Goal: Task Accomplishment & Management: Manage account settings

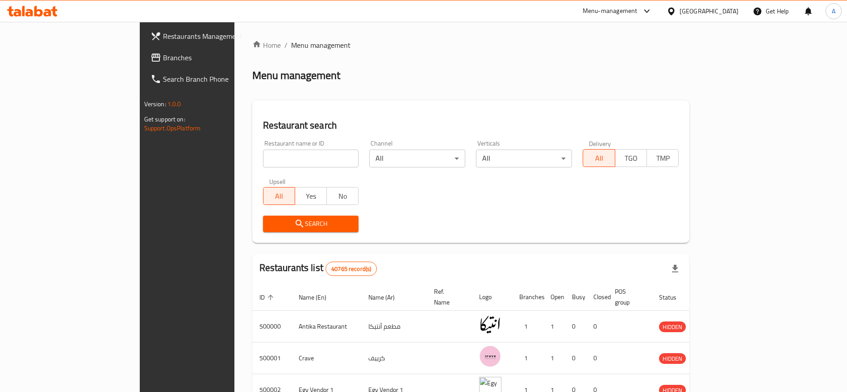
click at [652, 8] on div at bounding box center [644, 11] width 15 height 11
click at [652, 14] on icon at bounding box center [646, 11] width 11 height 11
click at [652, 10] on icon at bounding box center [646, 11] width 11 height 11
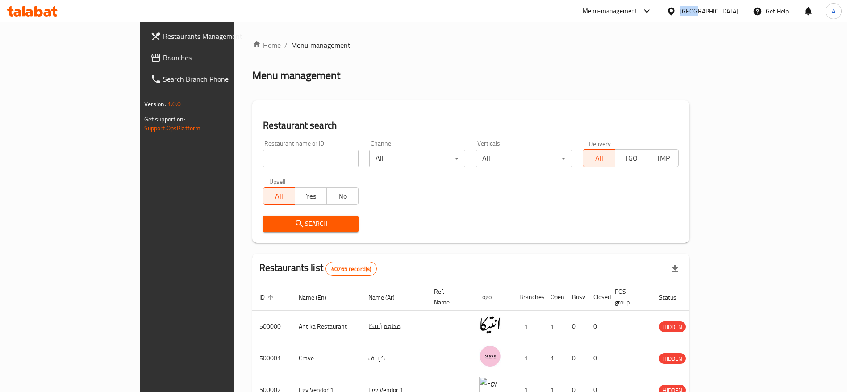
click at [652, 10] on icon at bounding box center [646, 11] width 11 height 11
click at [652, 14] on icon at bounding box center [646, 11] width 11 height 11
click at [635, 43] on ol "Home / Menu management" at bounding box center [470, 45] width 437 height 11
click at [652, 12] on div at bounding box center [644, 11] width 15 height 11
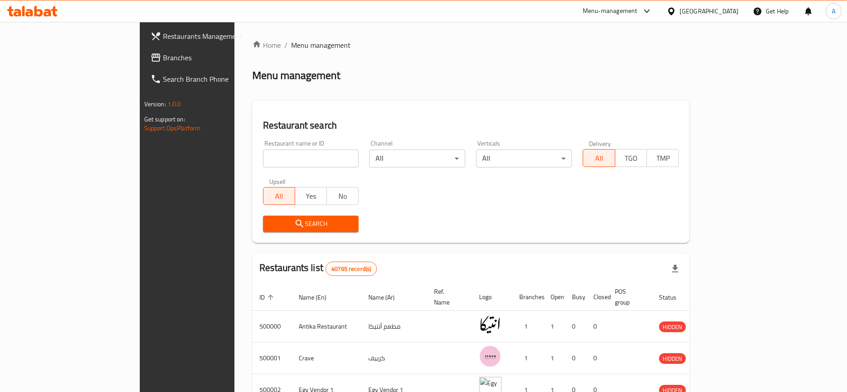
click at [652, 12] on div at bounding box center [644, 11] width 15 height 11
click at [649, 12] on icon at bounding box center [646, 11] width 5 height 4
click at [652, 13] on icon at bounding box center [646, 11] width 11 height 11
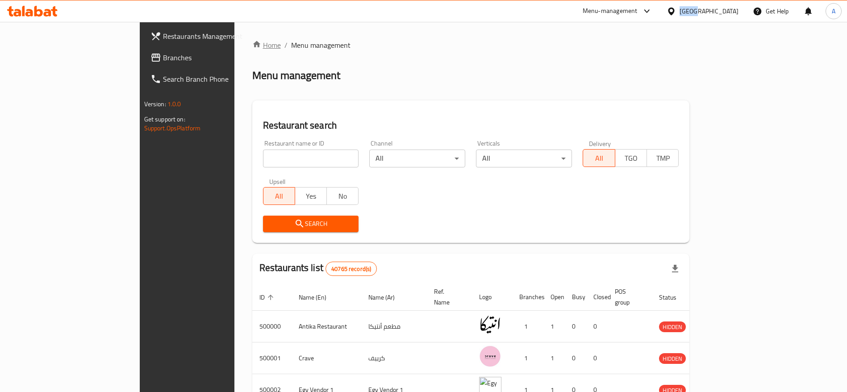
click at [252, 50] on link "Home" at bounding box center [266, 45] width 29 height 11
click at [263, 158] on input "search" at bounding box center [311, 159] width 96 height 18
paste input "701058"
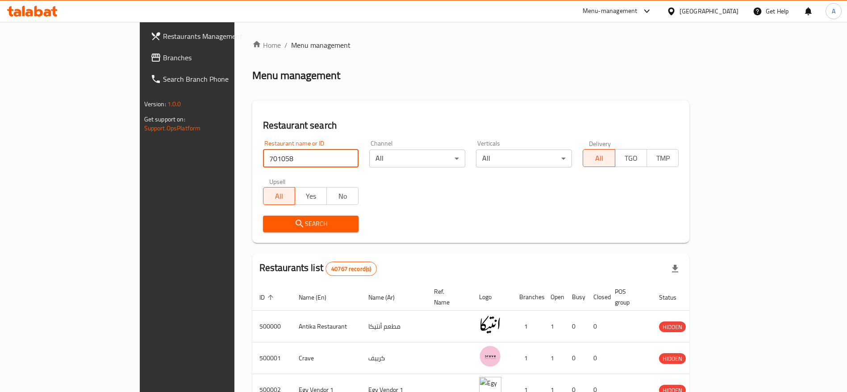
type input "701058"
click button "Search" at bounding box center [311, 224] width 96 height 17
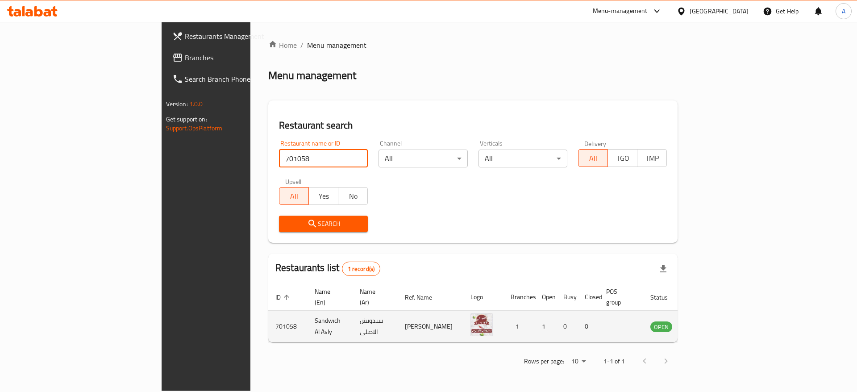
click at [708, 323] on icon "enhanced table" at bounding box center [703, 327] width 10 height 8
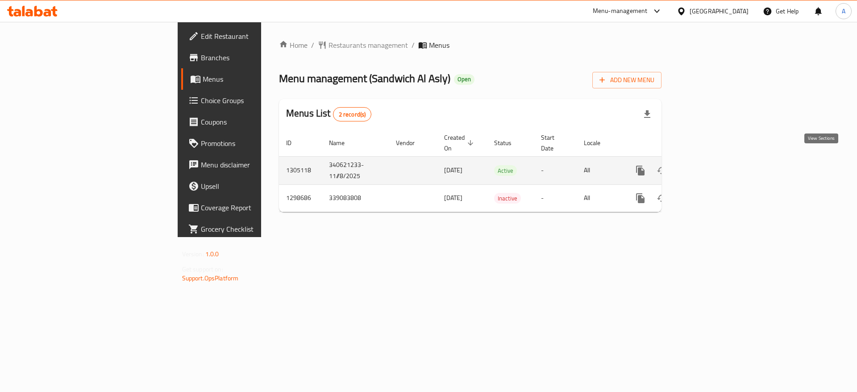
click at [710, 165] on icon "enhanced table" at bounding box center [704, 170] width 11 height 11
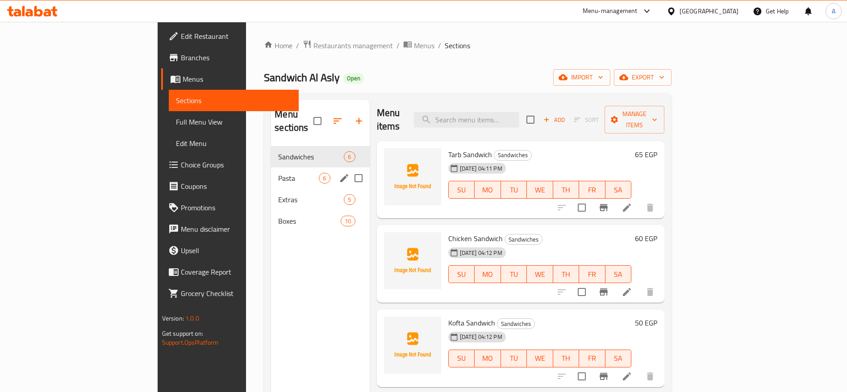
click at [271, 167] on div "Pasta 6" at bounding box center [320, 177] width 98 height 21
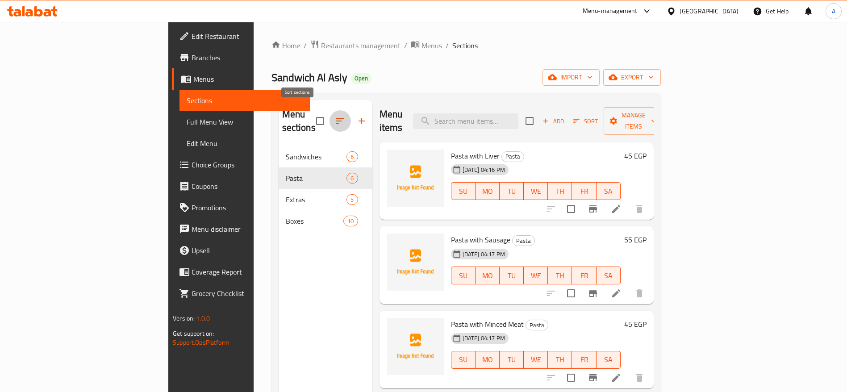
click at [335, 116] on icon "button" at bounding box center [340, 121] width 11 height 11
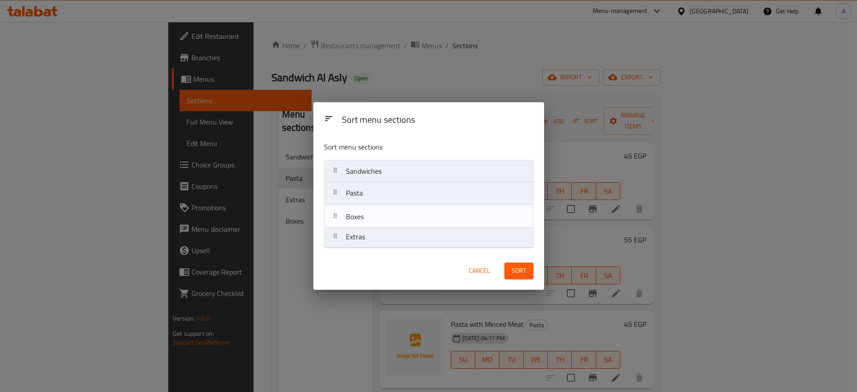
drag, startPoint x: 340, startPoint y: 241, endPoint x: 339, endPoint y: 215, distance: 25.9
click at [339, 215] on nav "Sandwiches Pasta Extras Boxes" at bounding box center [428, 204] width 209 height 88
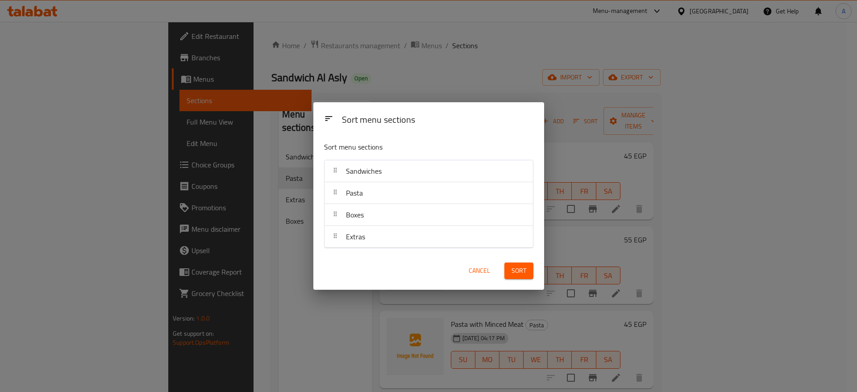
click at [522, 273] on span "Sort" at bounding box center [519, 270] width 15 height 11
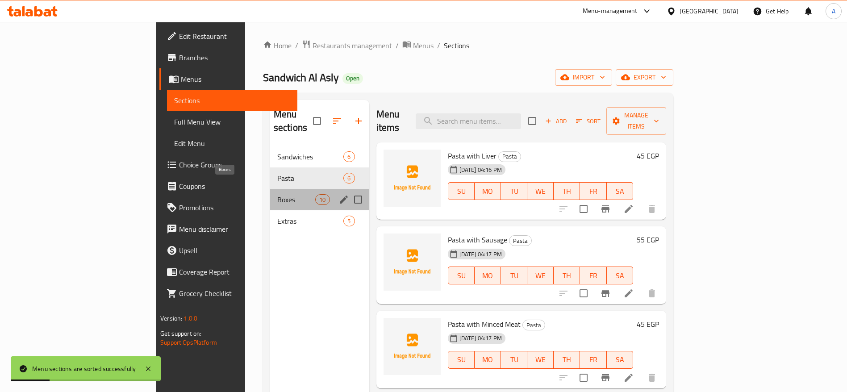
click at [277, 194] on span "Boxes" at bounding box center [296, 199] width 38 height 11
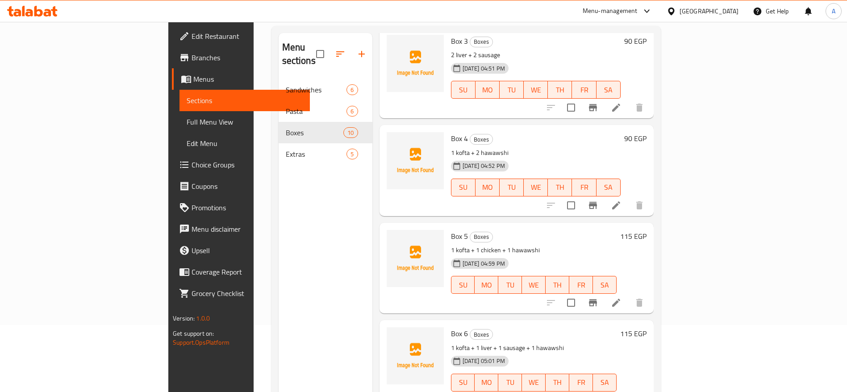
scroll to position [212, 0]
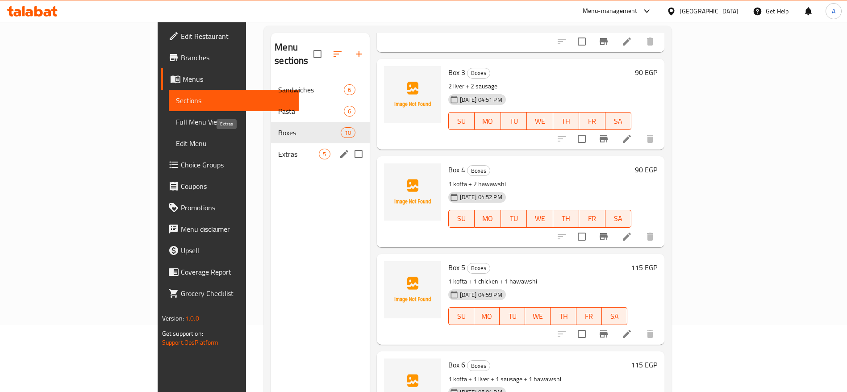
click at [278, 149] on span "Extras" at bounding box center [298, 154] width 41 height 11
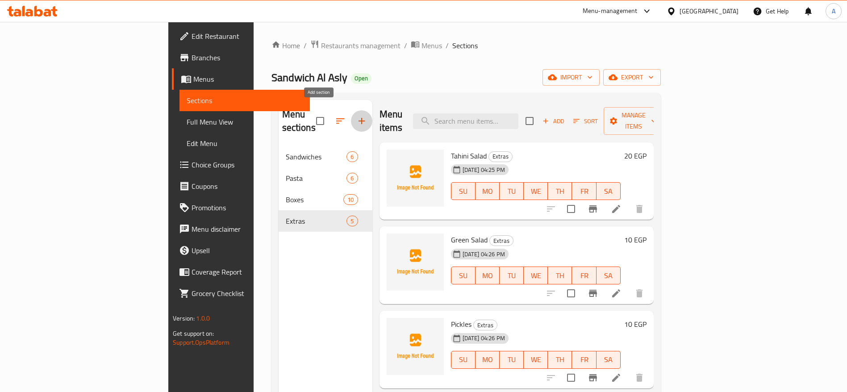
click at [356, 118] on icon "button" at bounding box center [361, 121] width 11 height 11
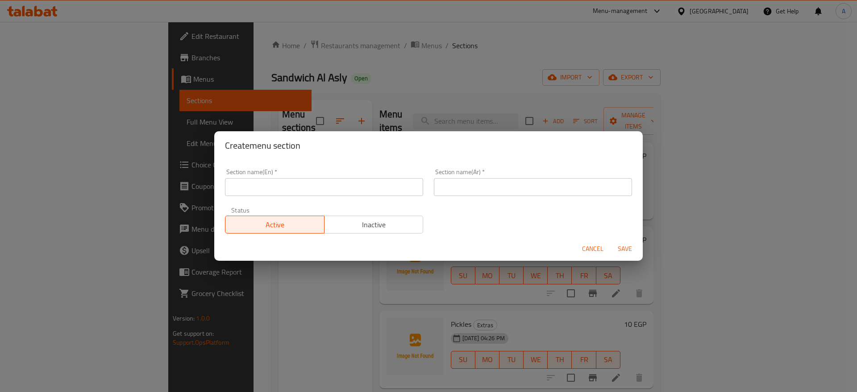
click at [335, 186] on input "text" at bounding box center [324, 187] width 198 height 18
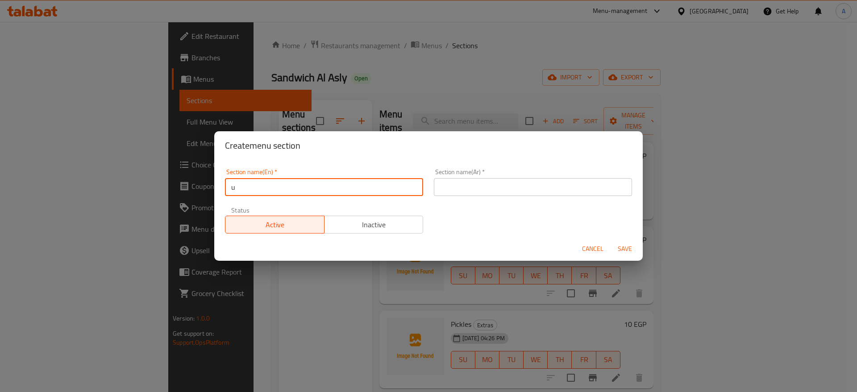
type input "UP TO 40% Off"
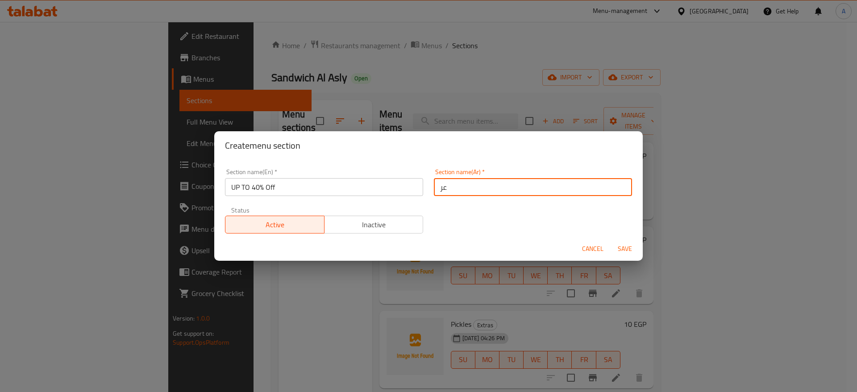
type input "ع"
type input "خصومات تصل إلى 40%"
click at [509, 222] on div "Section name(En)   * UP TO 40% Off Section name(En) * Section name(Ar)   * خصوم…" at bounding box center [429, 200] width 418 height 75
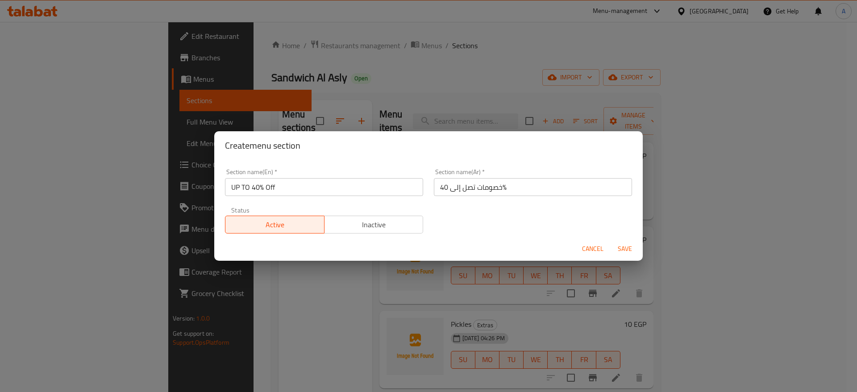
click at [629, 250] on span "Save" at bounding box center [624, 248] width 21 height 11
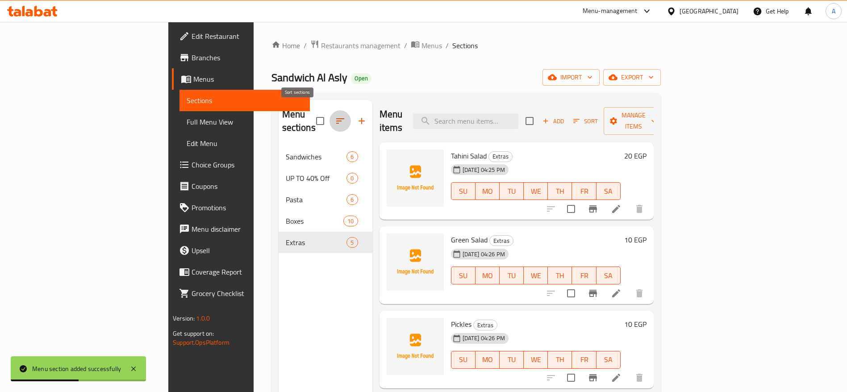
click at [329, 119] on button "button" at bounding box center [339, 120] width 21 height 21
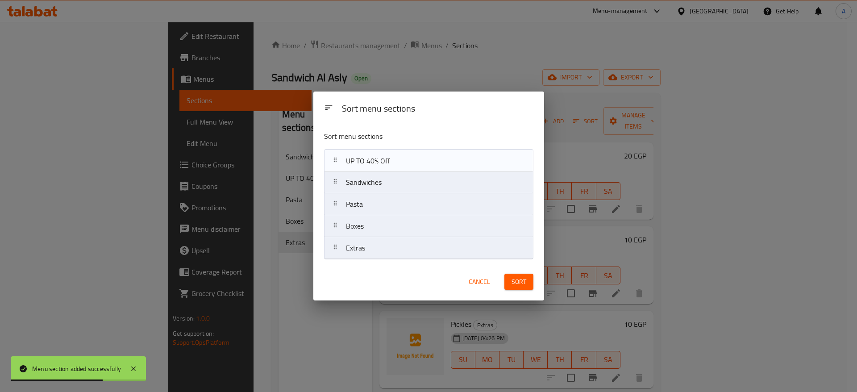
drag, startPoint x: 338, startPoint y: 189, endPoint x: 338, endPoint y: 165, distance: 23.7
click at [338, 165] on nav "Sandwiches UP TO 40% Off Pasta Boxes Extras" at bounding box center [428, 204] width 209 height 110
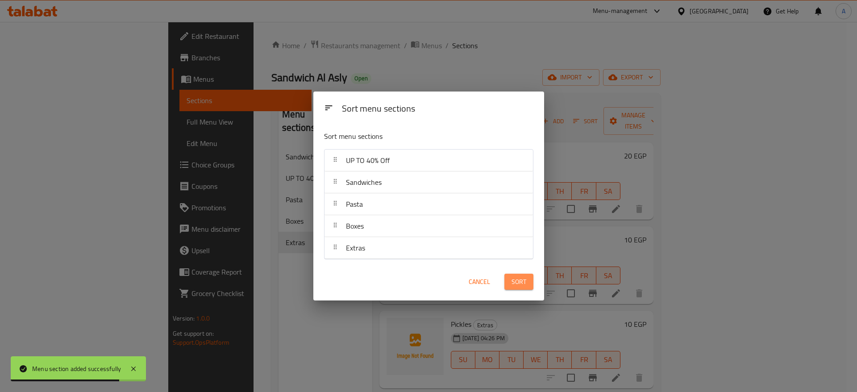
click at [514, 281] on span "Sort" at bounding box center [519, 281] width 15 height 11
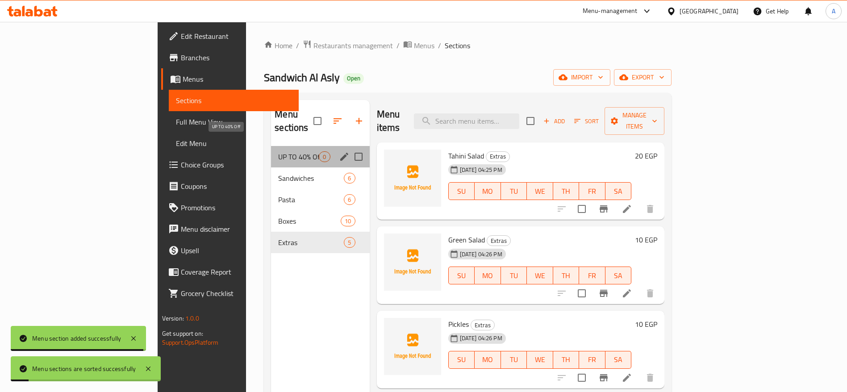
click at [278, 151] on span "UP TO 40% Off" at bounding box center [298, 156] width 41 height 11
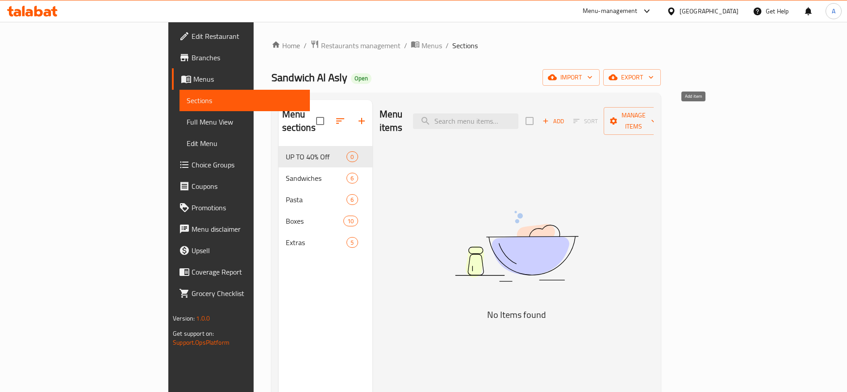
click at [565, 116] on span "Add" at bounding box center [553, 121] width 24 height 10
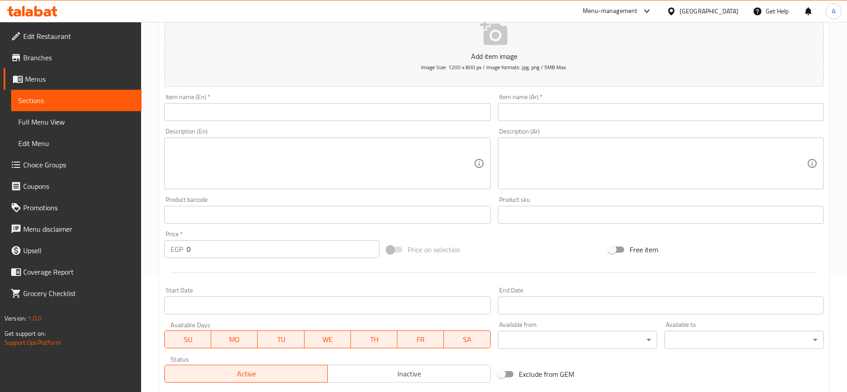
scroll to position [134, 0]
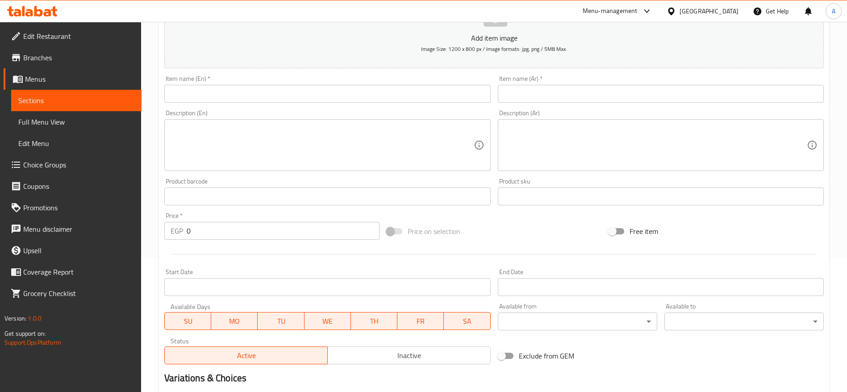
click at [271, 231] on input "0" at bounding box center [283, 231] width 193 height 18
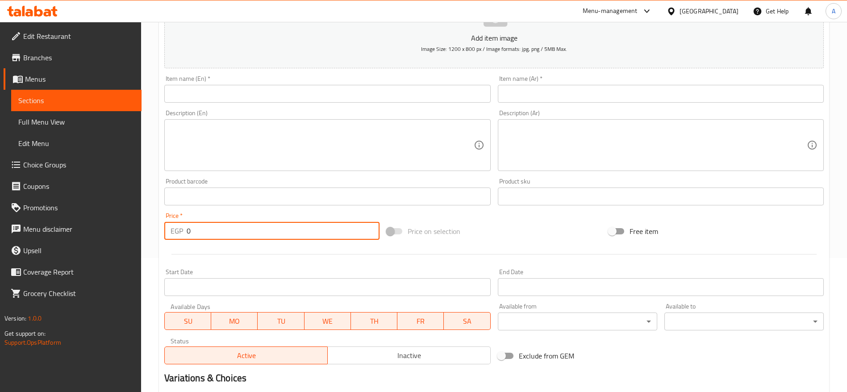
click at [271, 231] on input "0" at bounding box center [283, 231] width 193 height 18
type input "300"
click at [306, 99] on input "text" at bounding box center [327, 94] width 326 height 18
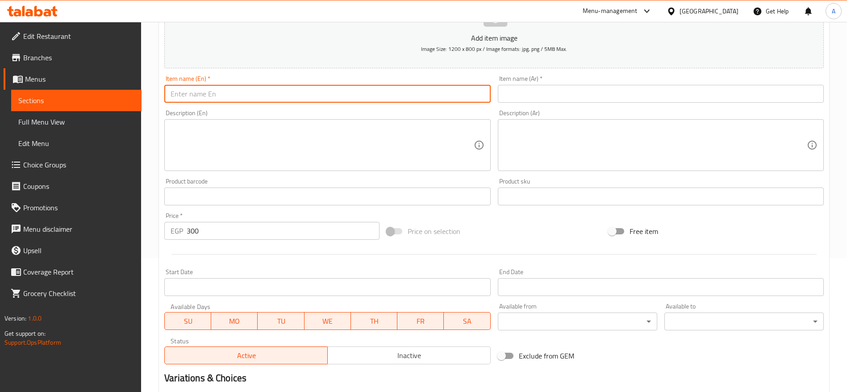
click at [306, 99] on input "text" at bounding box center [327, 94] width 326 height 18
